Goal: Task Accomplishment & Management: Use online tool/utility

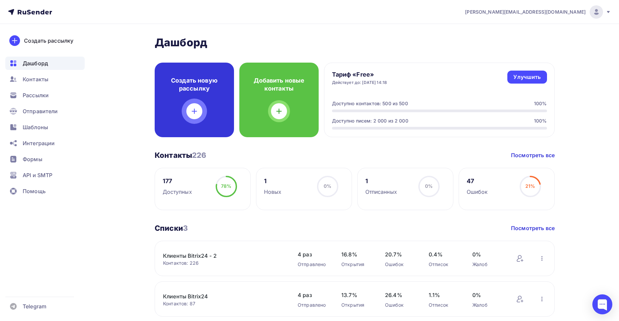
click at [197, 109] on icon at bounding box center [194, 111] width 8 height 8
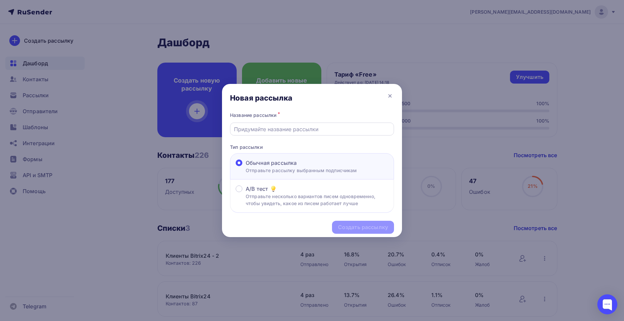
click at [261, 123] on div at bounding box center [312, 129] width 164 height 13
click at [261, 126] on input "text" at bounding box center [312, 129] width 156 height 8
type input "Статьи"
click at [351, 230] on div "Создать рассылку" at bounding box center [363, 228] width 50 height 8
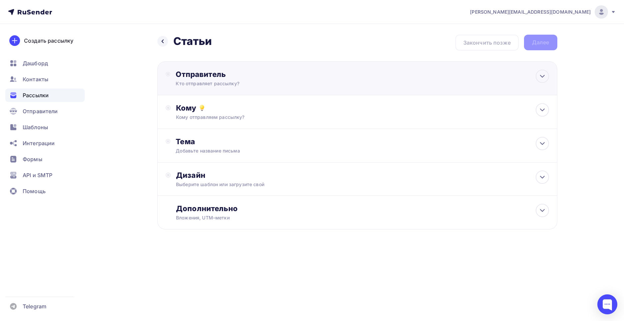
click at [494, 80] on div "Отправитель Кто отправляет рассылку? Email * adamovich.timofey@enecagroup.com r…" at bounding box center [357, 78] width 400 height 34
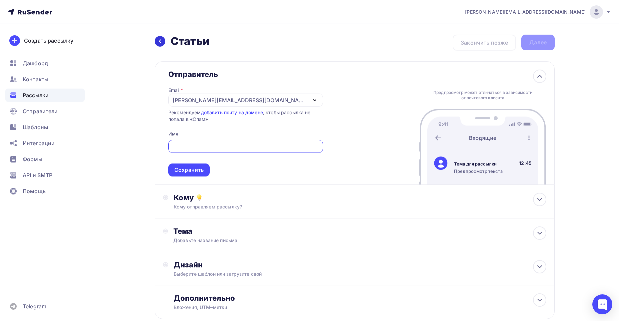
click at [159, 39] on icon at bounding box center [159, 41] width 5 height 5
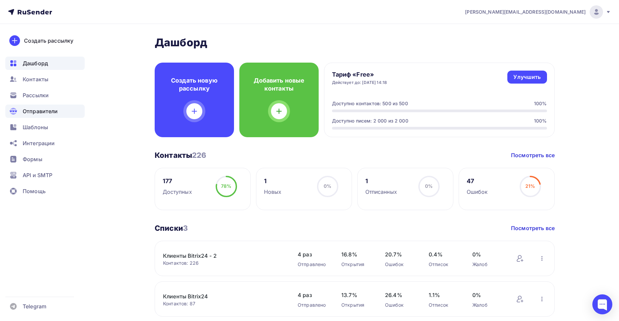
click at [41, 110] on span "Отправители" at bounding box center [40, 111] width 35 height 8
click at [44, 130] on span "Шаблоны" at bounding box center [35, 127] width 25 height 8
click at [53, 125] on div "Шаблоны" at bounding box center [44, 127] width 79 height 13
click at [38, 79] on span "Контакты" at bounding box center [36, 79] width 26 height 8
click at [41, 68] on div "Дашборд" at bounding box center [44, 63] width 79 height 13
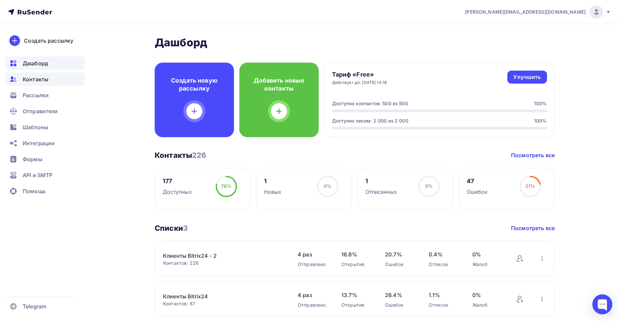
click at [42, 80] on span "Контакты" at bounding box center [36, 79] width 26 height 8
click at [48, 126] on span "Шаблоны" at bounding box center [35, 127] width 25 height 8
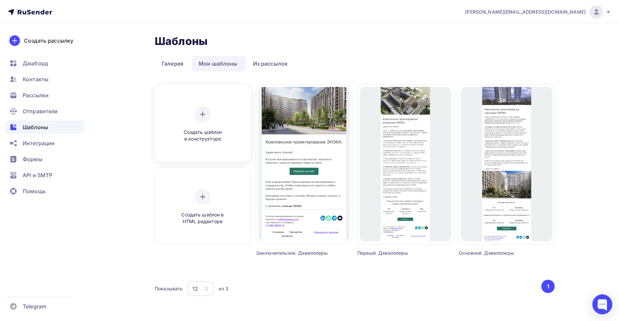
click at [196, 129] on span "Создать шаблон в конструкторе" at bounding box center [202, 136] width 63 height 14
